Goal: Task Accomplishment & Management: Manage account settings

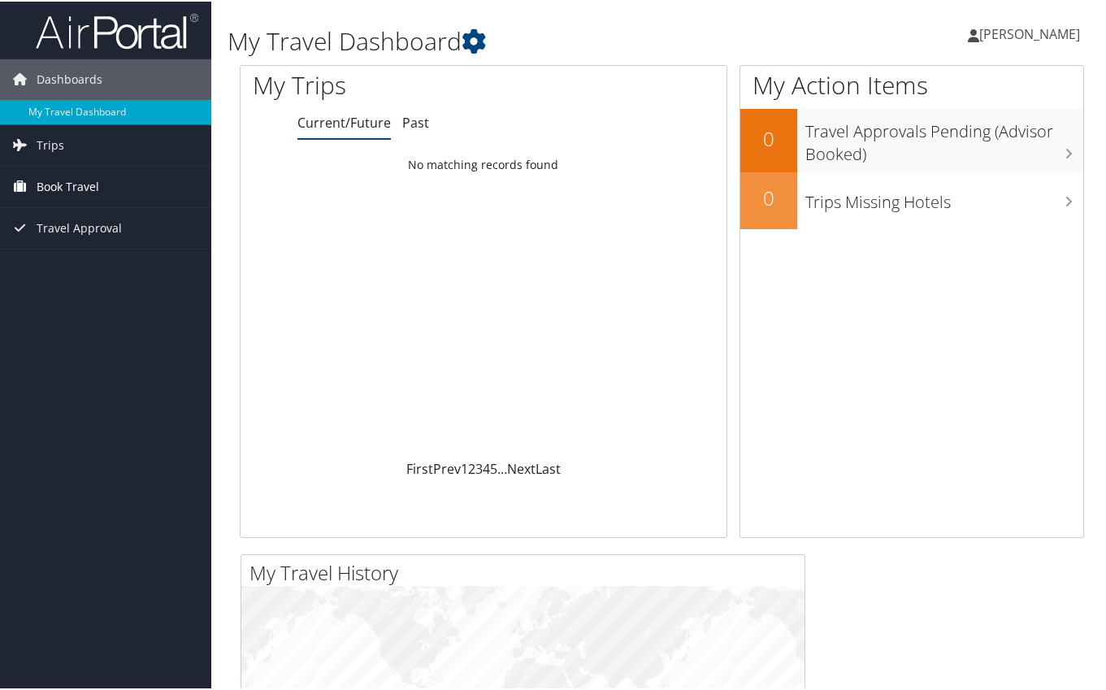
click at [80, 184] on span "Book Travel" at bounding box center [68, 185] width 63 height 41
click at [46, 139] on span "Trips" at bounding box center [51, 144] width 28 height 41
click at [47, 141] on span "Trips" at bounding box center [51, 144] width 28 height 41
click at [50, 140] on span "Trips" at bounding box center [51, 144] width 28 height 41
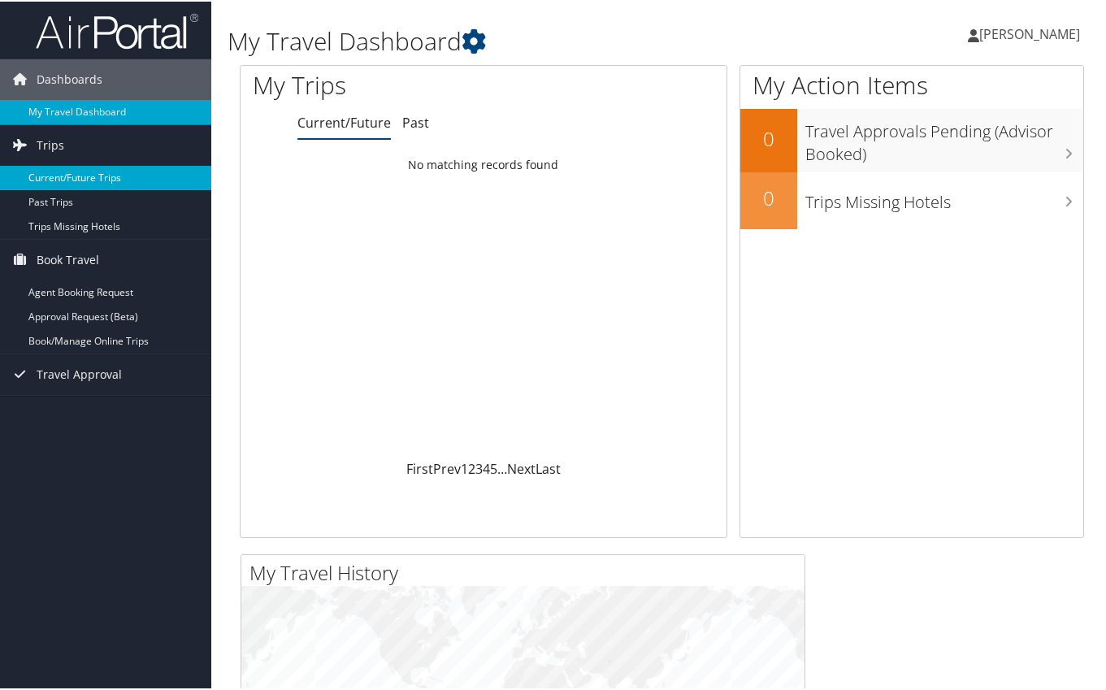
click at [46, 171] on link "Current/Future Trips" at bounding box center [105, 176] width 211 height 24
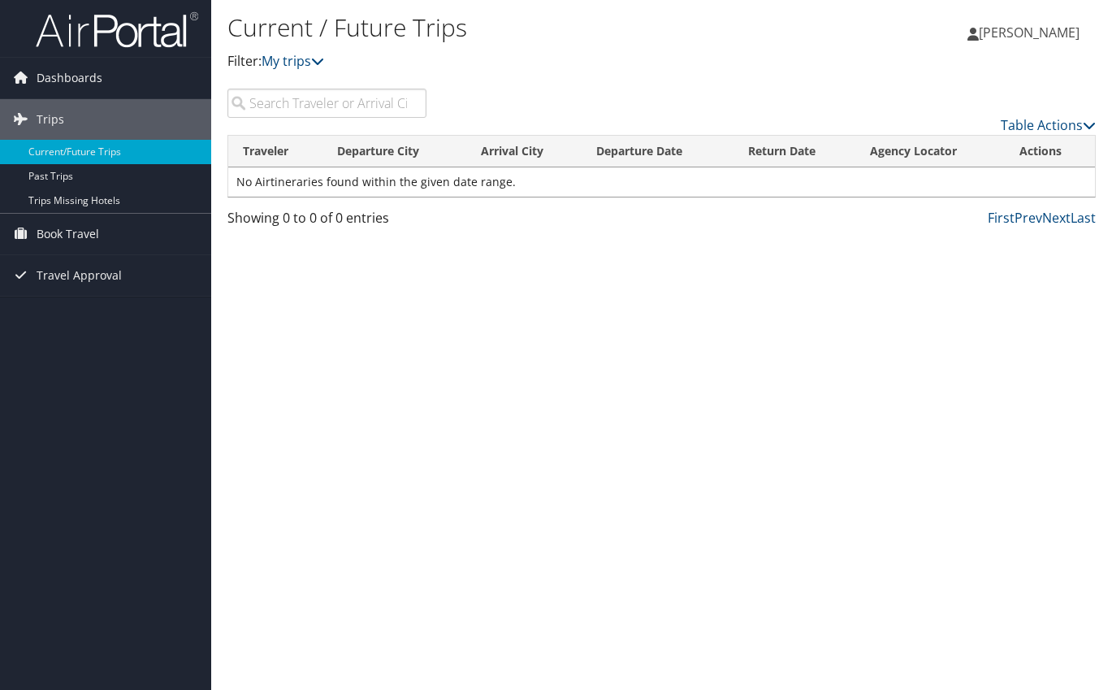
click at [280, 108] on input "search" at bounding box center [327, 103] width 199 height 29
type input "teri lutz"
click at [52, 72] on span "Dashboards" at bounding box center [70, 78] width 66 height 41
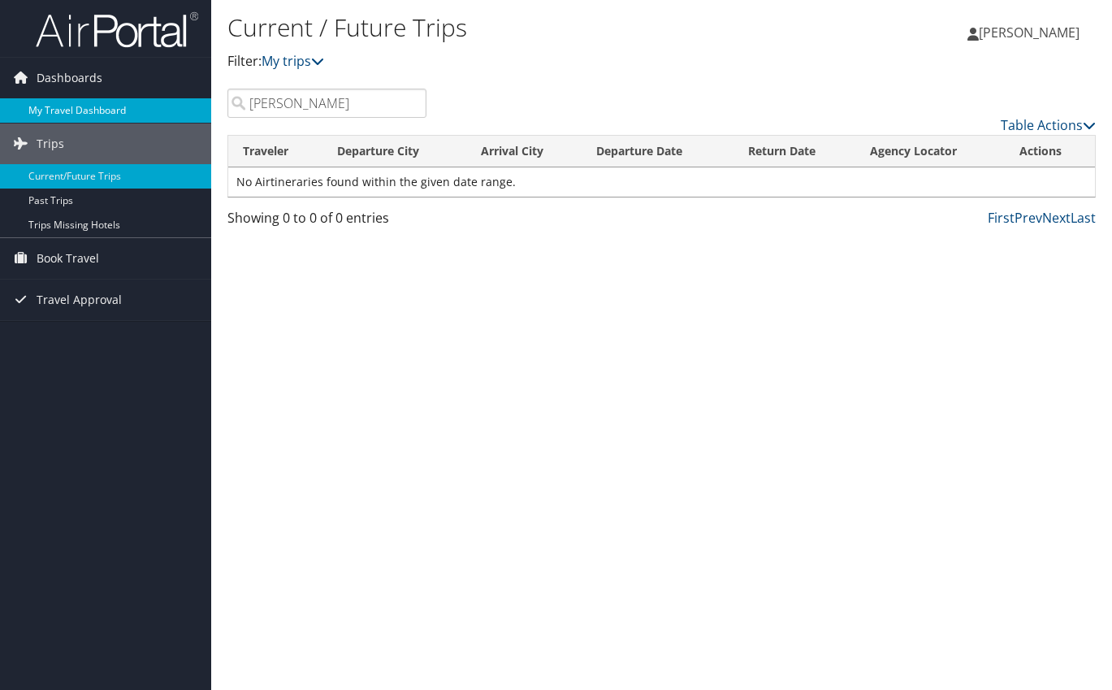
click at [46, 109] on link "My Travel Dashboard" at bounding box center [105, 110] width 211 height 24
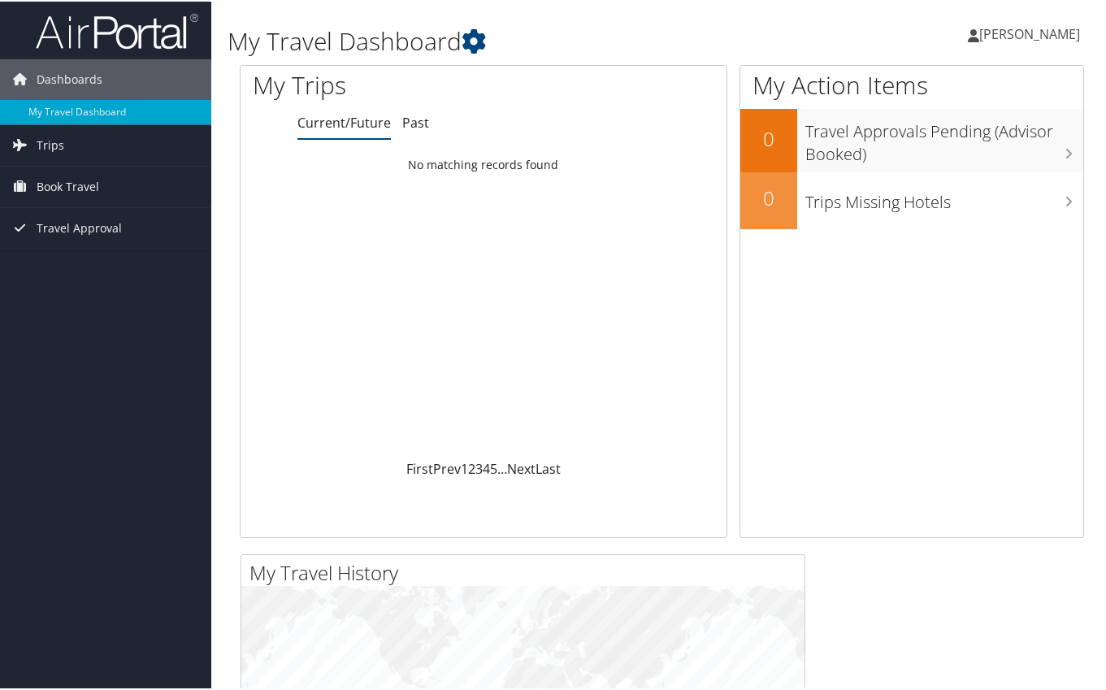
click at [1001, 31] on span "[PERSON_NAME]" at bounding box center [1029, 33] width 101 height 18
click at [598, 32] on h1 "My Travel Dashboard" at bounding box center [517, 40] width 579 height 34
click at [474, 33] on icon at bounding box center [474, 40] width 24 height 24
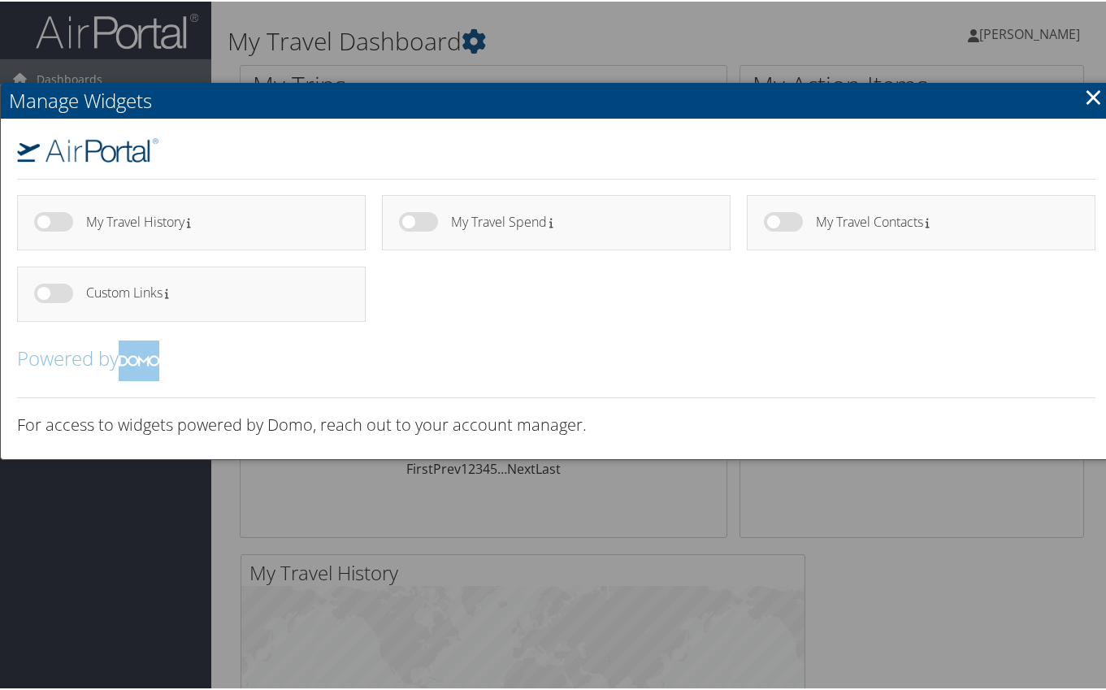
click at [534, 34] on div at bounding box center [556, 345] width 1112 height 690
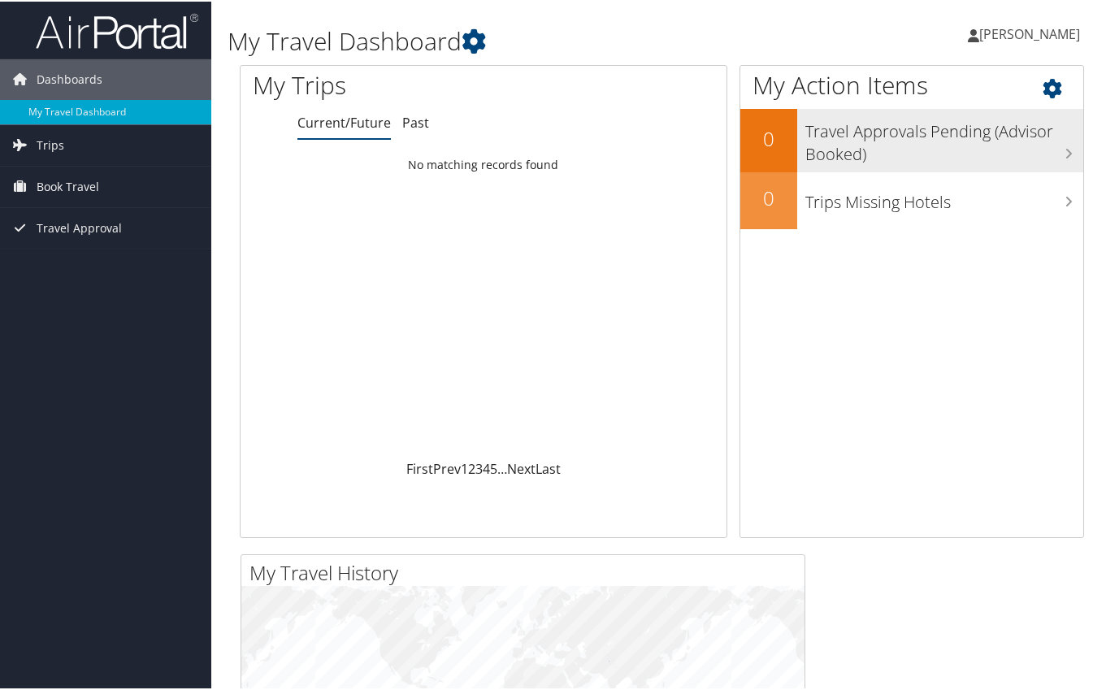
click at [878, 125] on h3 "Travel Approvals Pending (Advisor Booked)" at bounding box center [944, 138] width 278 height 54
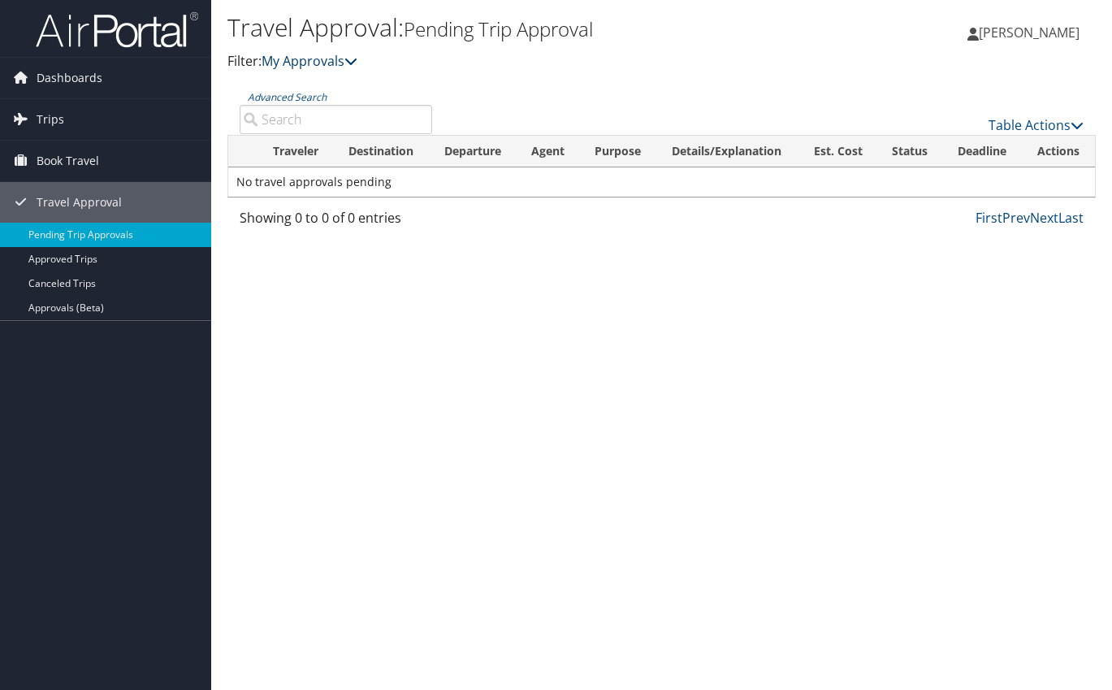
click at [304, 60] on link "My Approvals" at bounding box center [310, 61] width 96 height 18
click at [354, 60] on icon at bounding box center [351, 60] width 13 height 13
click at [1072, 125] on icon at bounding box center [1077, 125] width 13 height 13
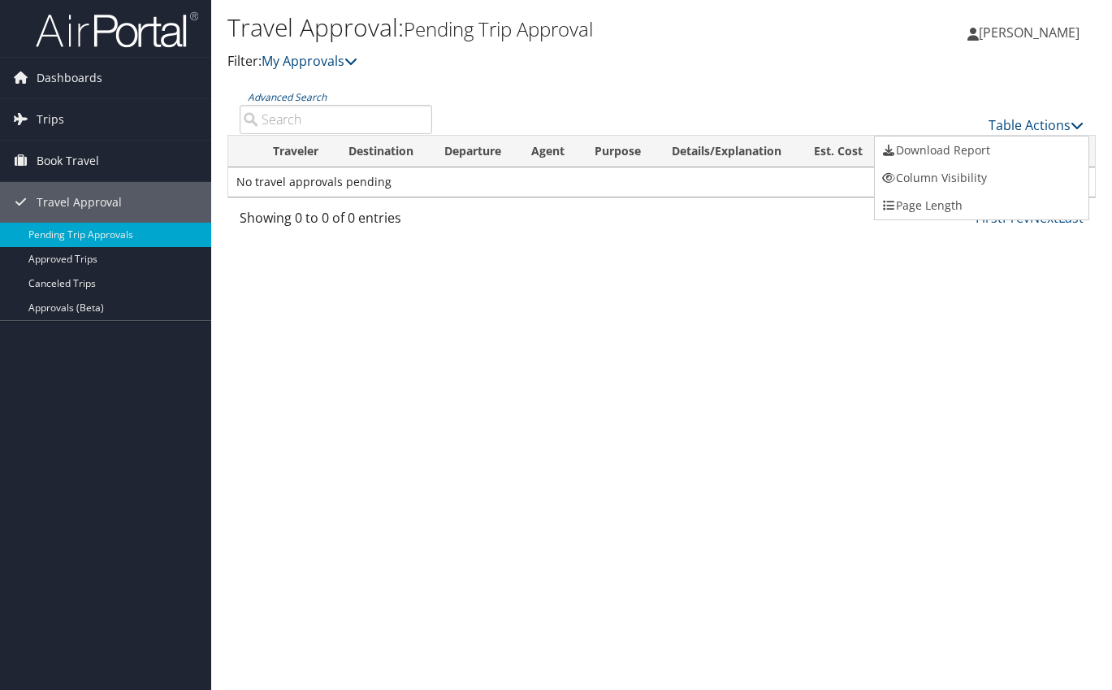
click at [1042, 122] on div at bounding box center [556, 345] width 1112 height 690
click at [55, 119] on span "Trips" at bounding box center [51, 119] width 28 height 41
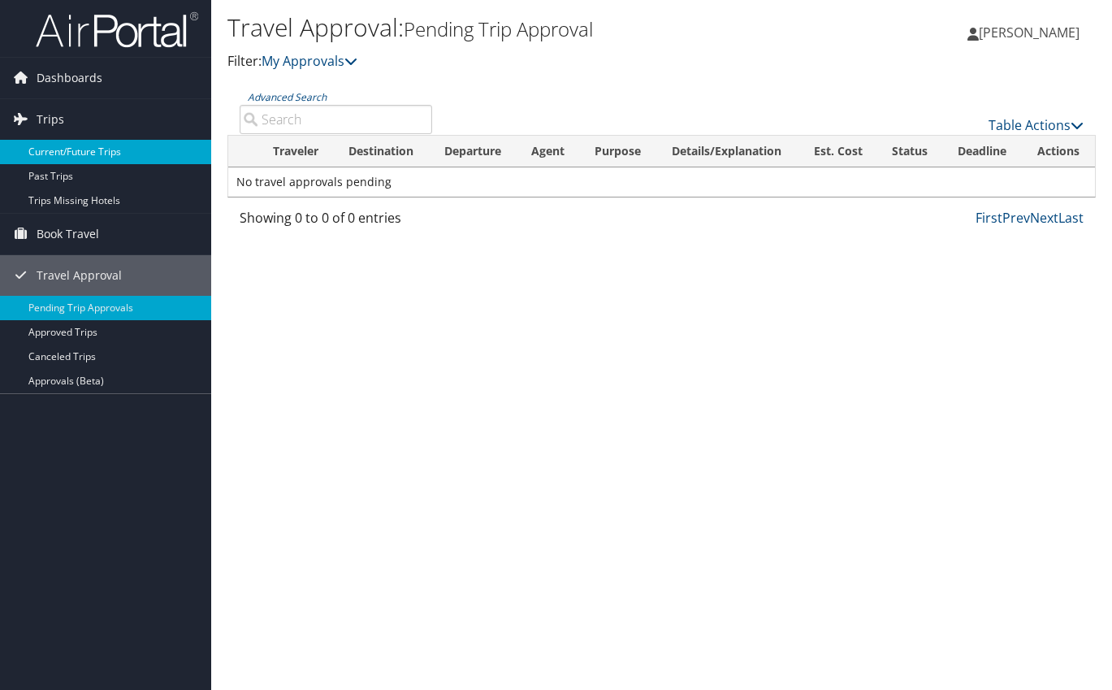
click at [50, 151] on link "Current/Future Trips" at bounding box center [105, 152] width 211 height 24
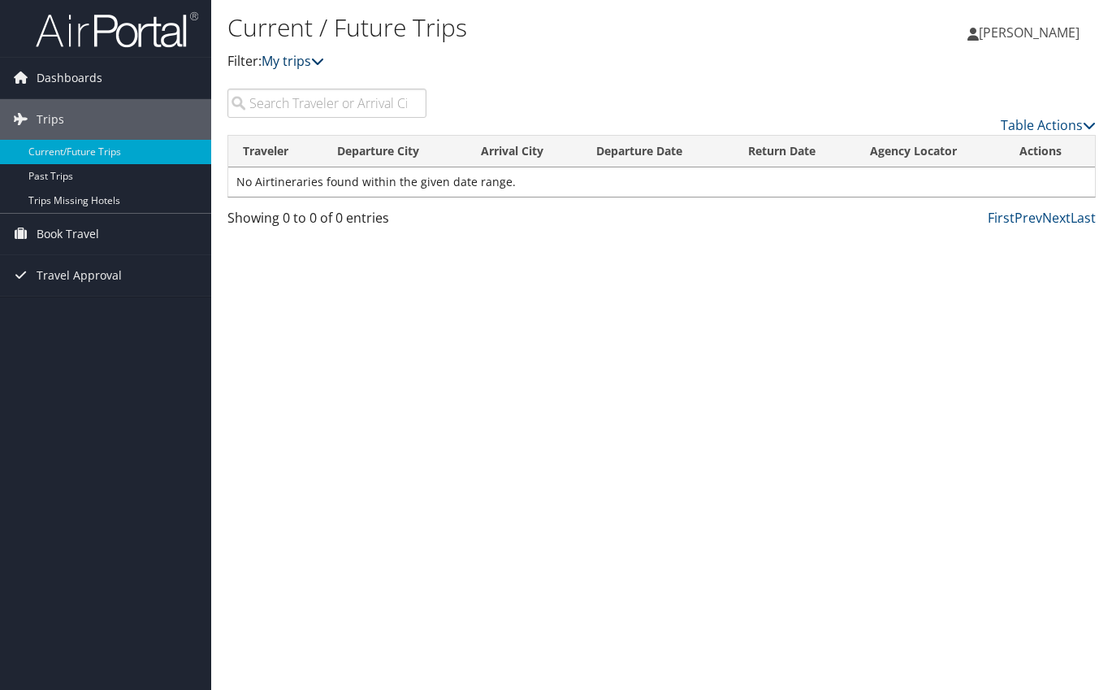
click at [293, 59] on link "My trips" at bounding box center [293, 61] width 63 height 18
click at [324, 59] on icon at bounding box center [317, 60] width 13 height 13
click at [1086, 124] on icon at bounding box center [1089, 125] width 13 height 13
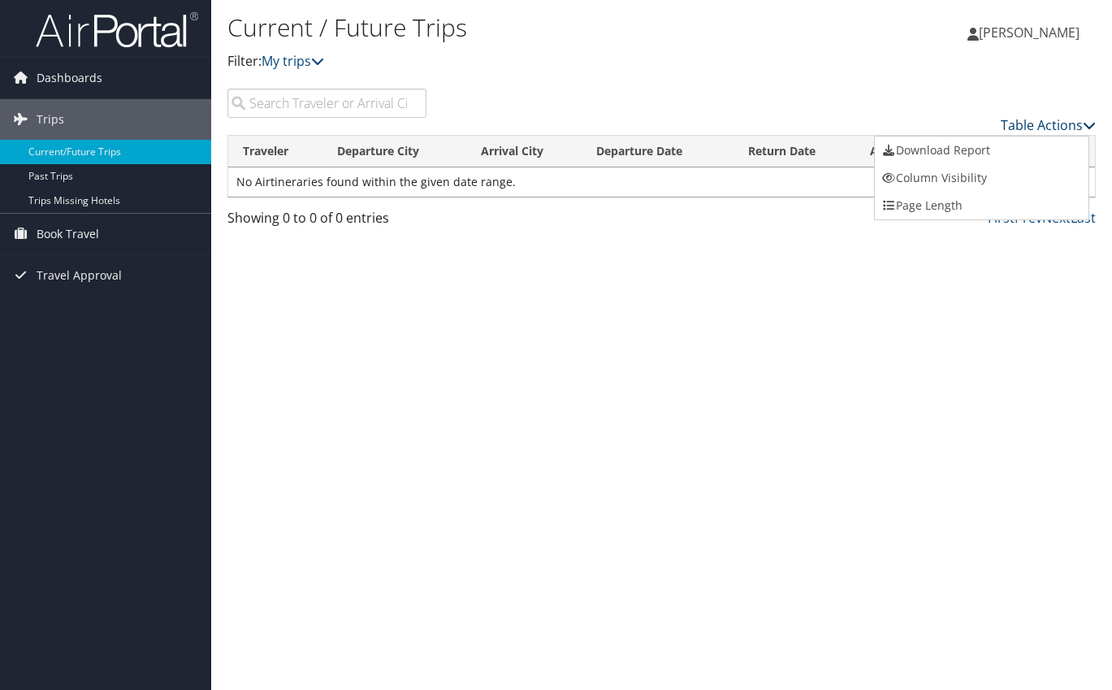
click at [1086, 124] on div at bounding box center [556, 345] width 1112 height 690
click at [1021, 301] on div "Current / Future Trips Filter: My trips [PERSON_NAME] [PERSON_NAME] My Settings…" at bounding box center [661, 345] width 901 height 690
click at [262, 98] on input "search" at bounding box center [327, 103] width 199 height 29
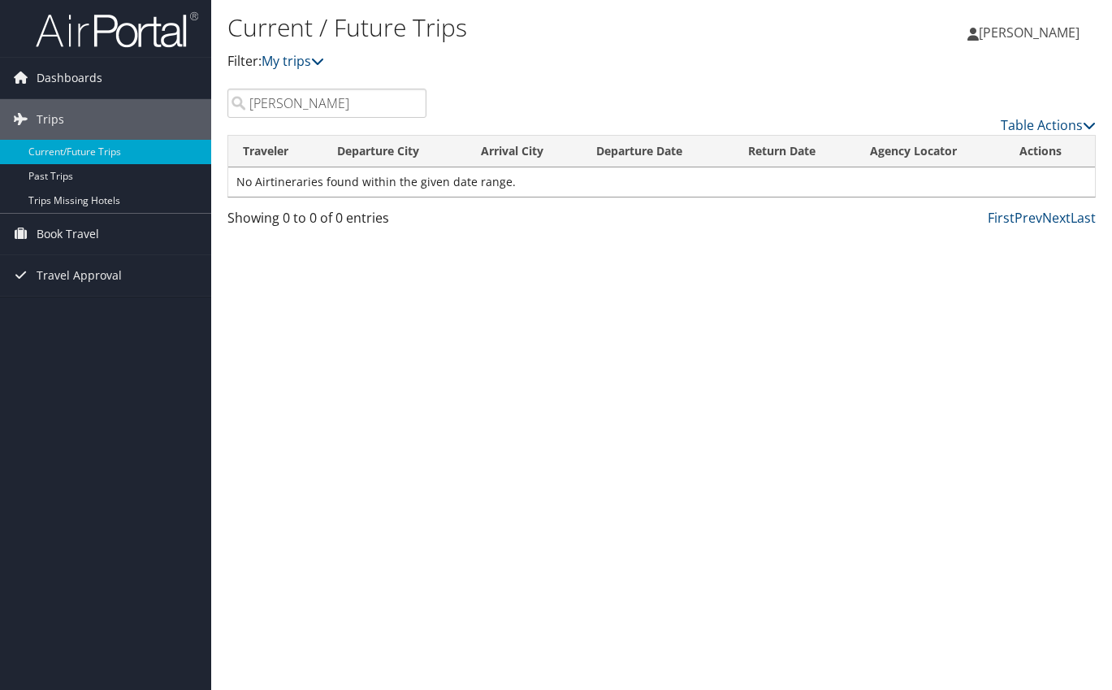
type input "[PERSON_NAME]"
click at [63, 229] on span "Book Travel" at bounding box center [68, 234] width 63 height 41
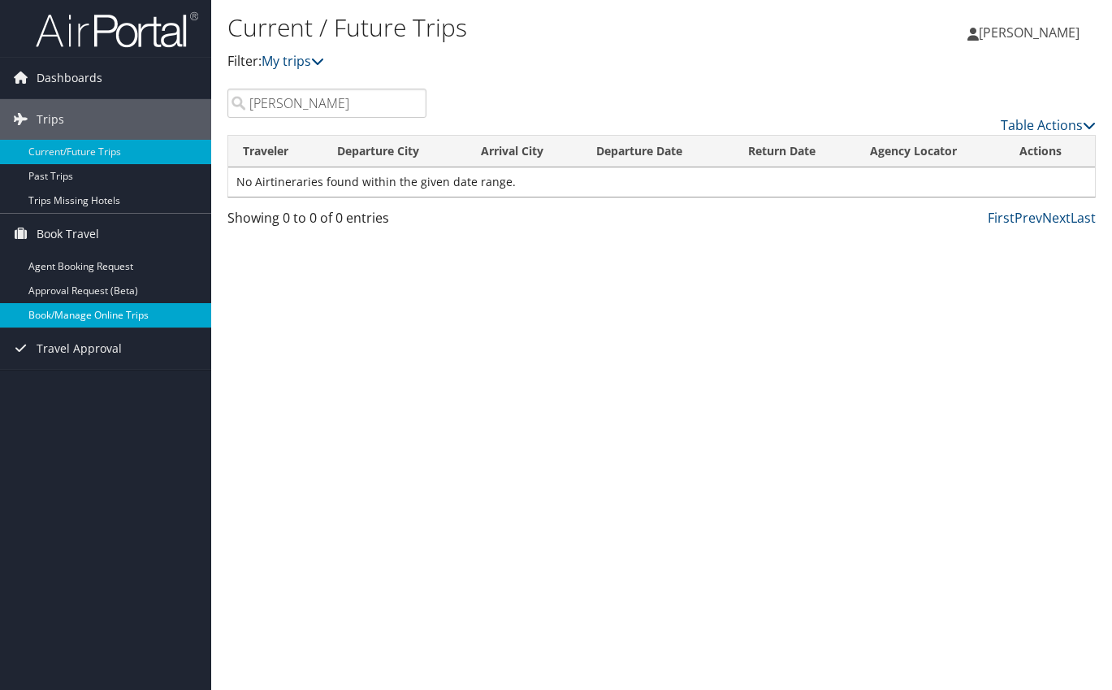
click at [69, 315] on link "Book/Manage Online Trips" at bounding box center [105, 315] width 211 height 24
